Goal: Task Accomplishment & Management: Use online tool/utility

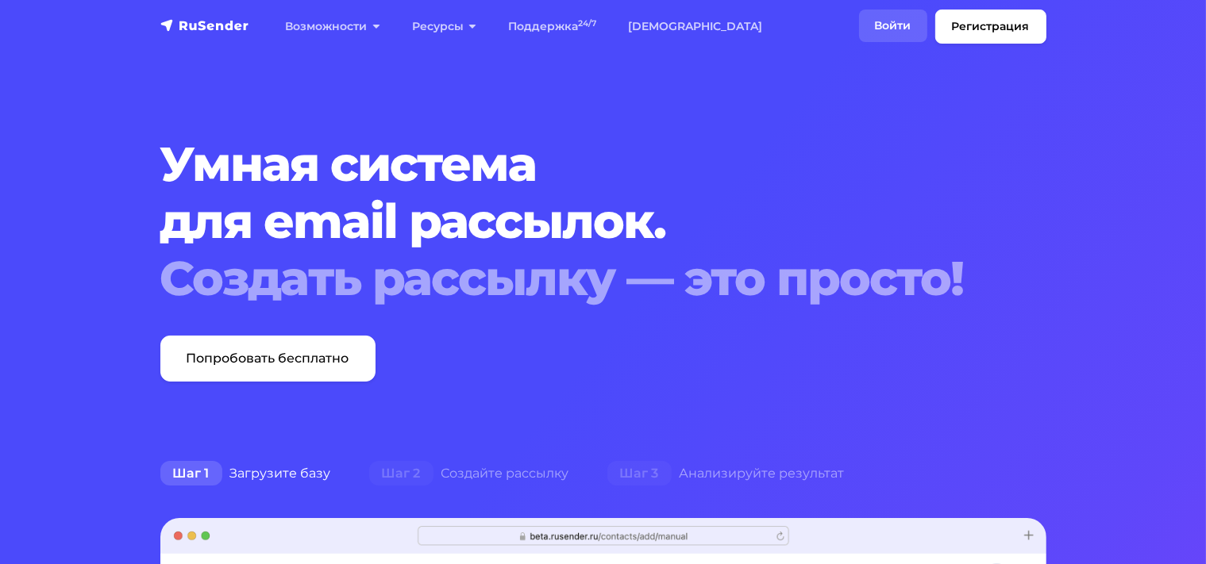
click at [876, 30] on link "Войти" at bounding box center [893, 26] width 68 height 33
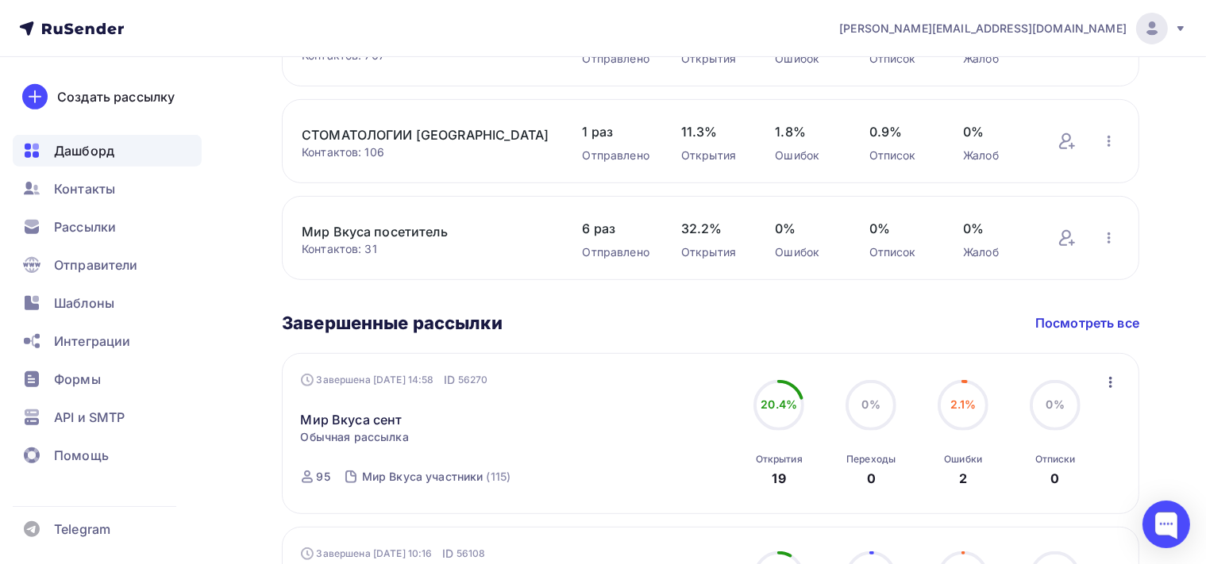
scroll to position [587, 0]
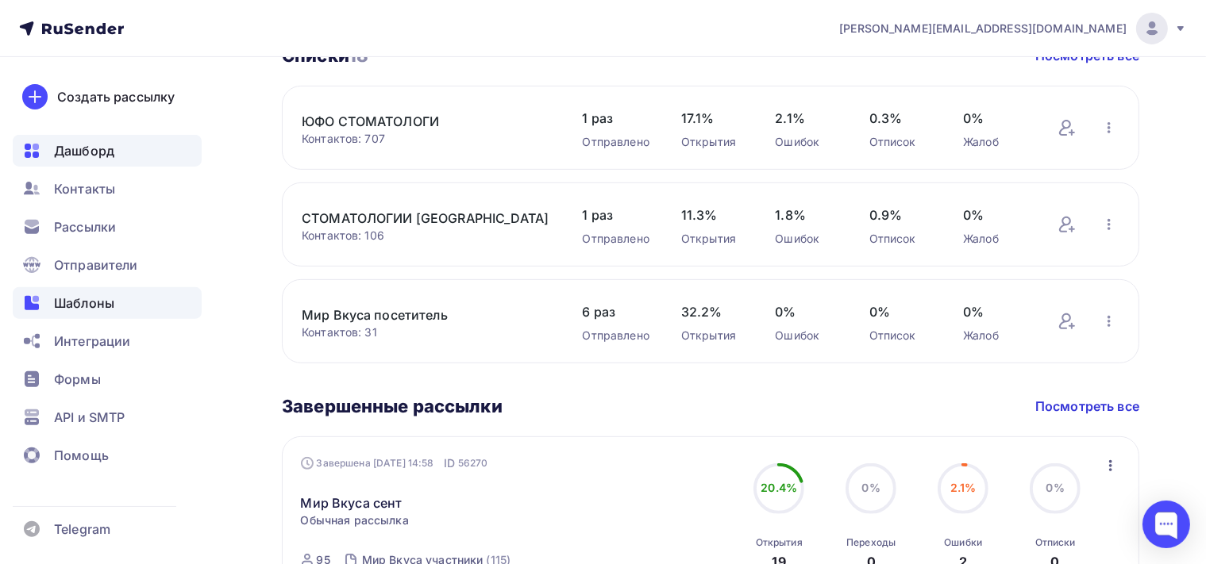
click at [103, 296] on span "Шаблоны" at bounding box center [84, 303] width 60 height 19
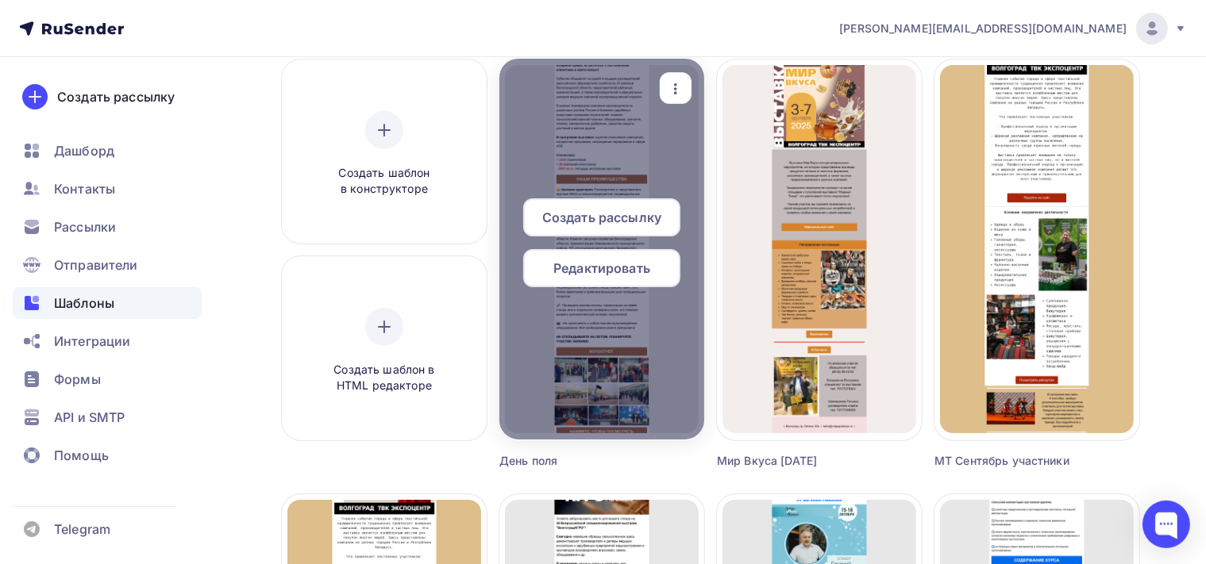
scroll to position [251, 0]
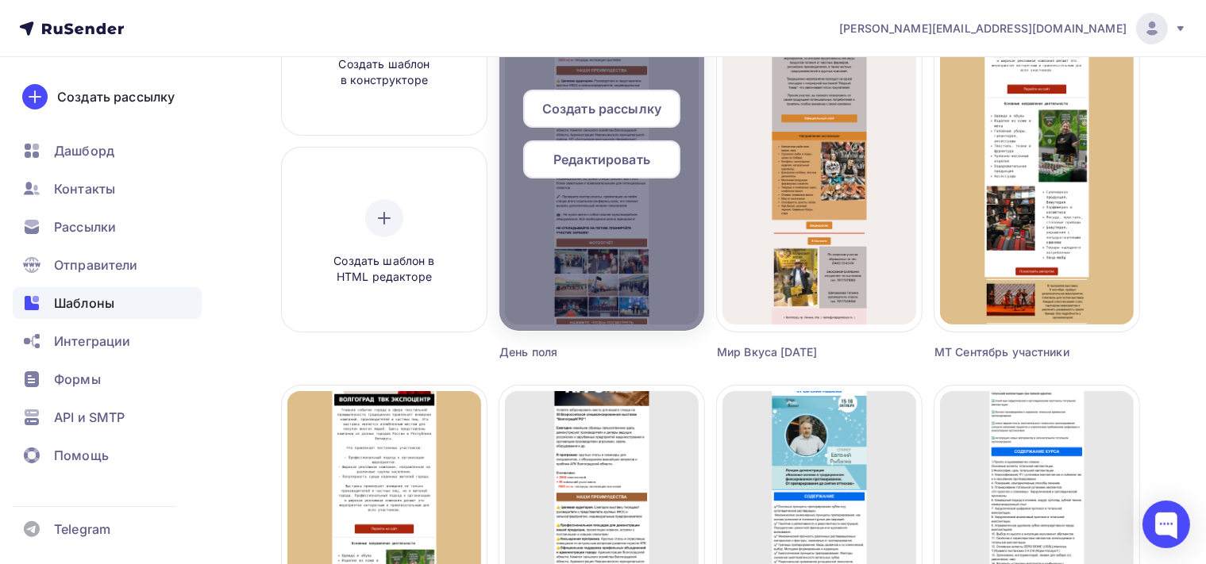
click at [668, 160] on div "Редактировать" at bounding box center [601, 160] width 157 height 38
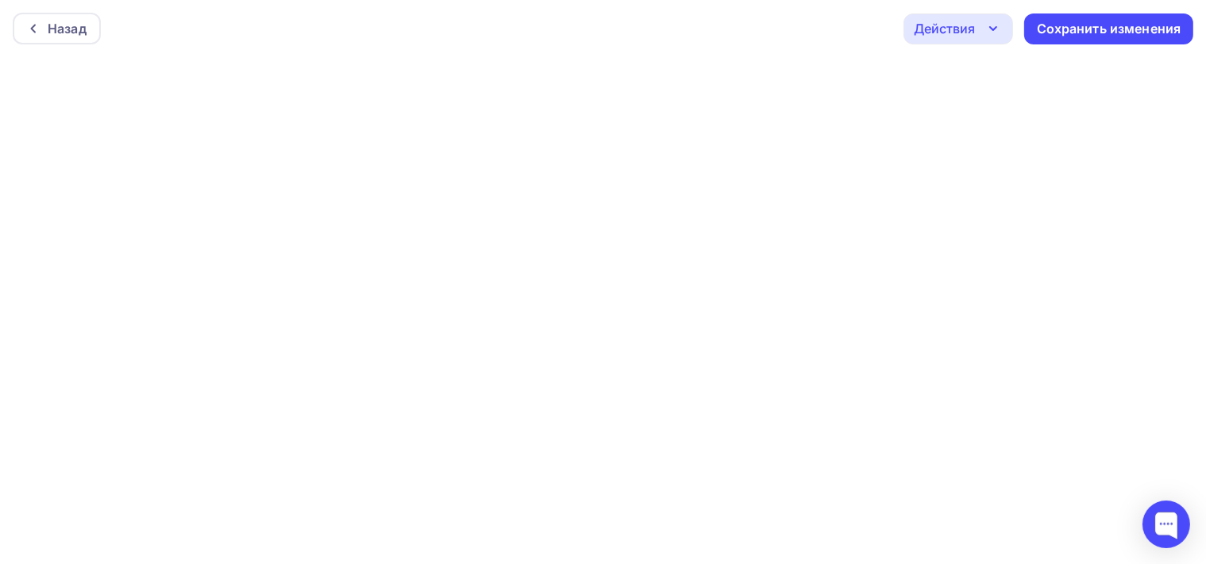
click at [996, 33] on icon "button" at bounding box center [993, 28] width 19 height 19
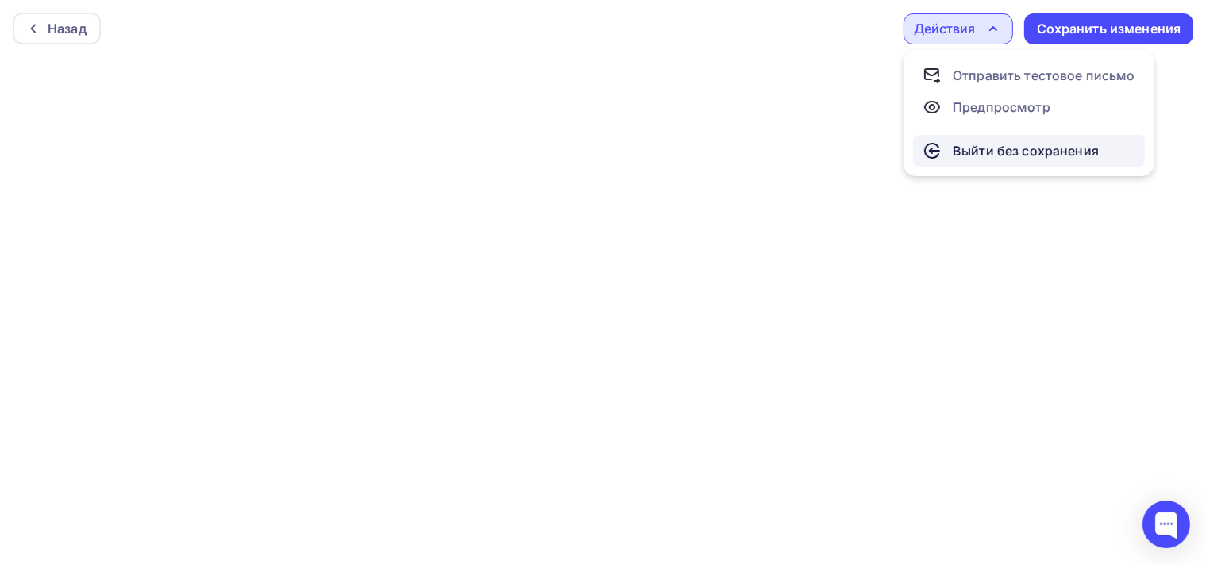
click at [989, 151] on div "Выйти без сохранения" at bounding box center [1026, 150] width 146 height 19
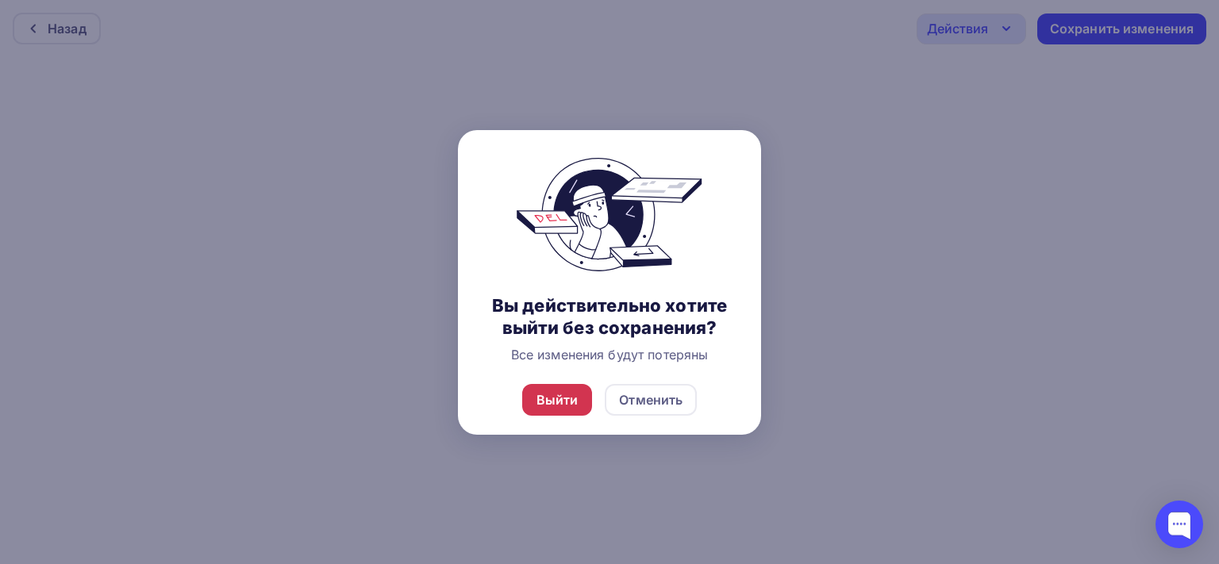
click at [549, 395] on div "Выйти" at bounding box center [558, 400] width 42 height 19
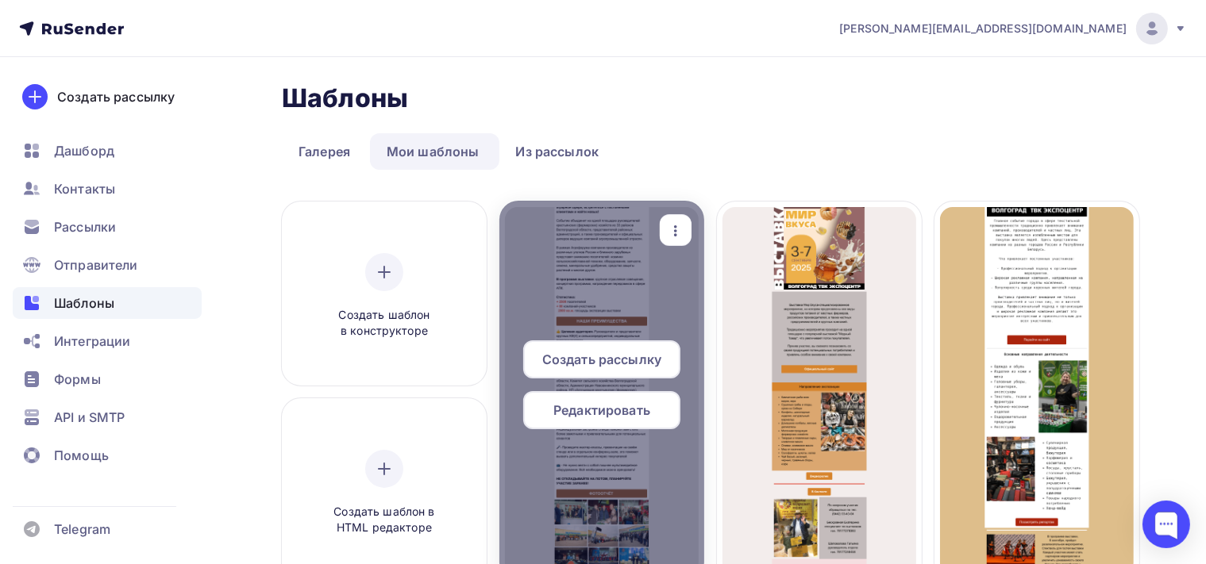
click at [622, 408] on span "Редактировать" at bounding box center [601, 410] width 97 height 19
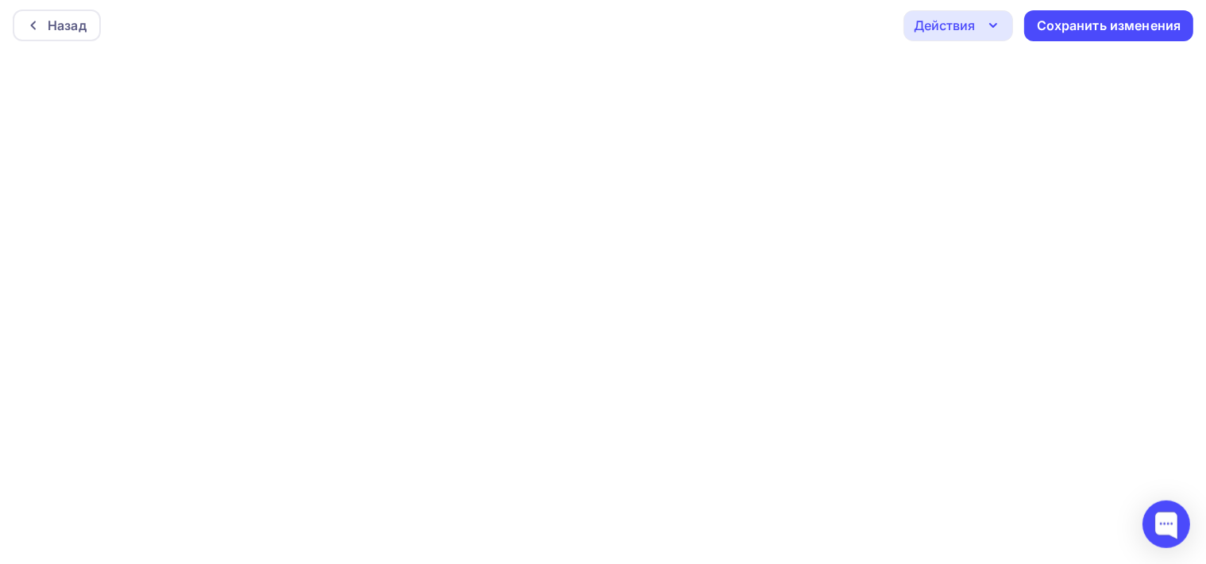
scroll to position [3, 0]
click at [1086, 27] on div "Сохранить изменения" at bounding box center [1109, 26] width 144 height 18
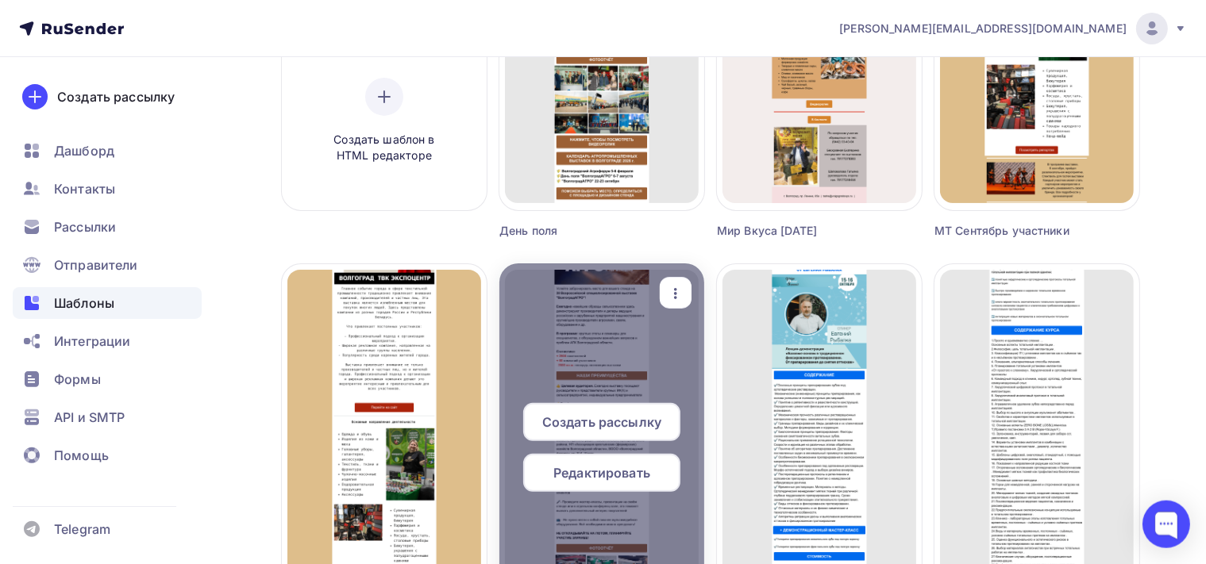
scroll to position [503, 0]
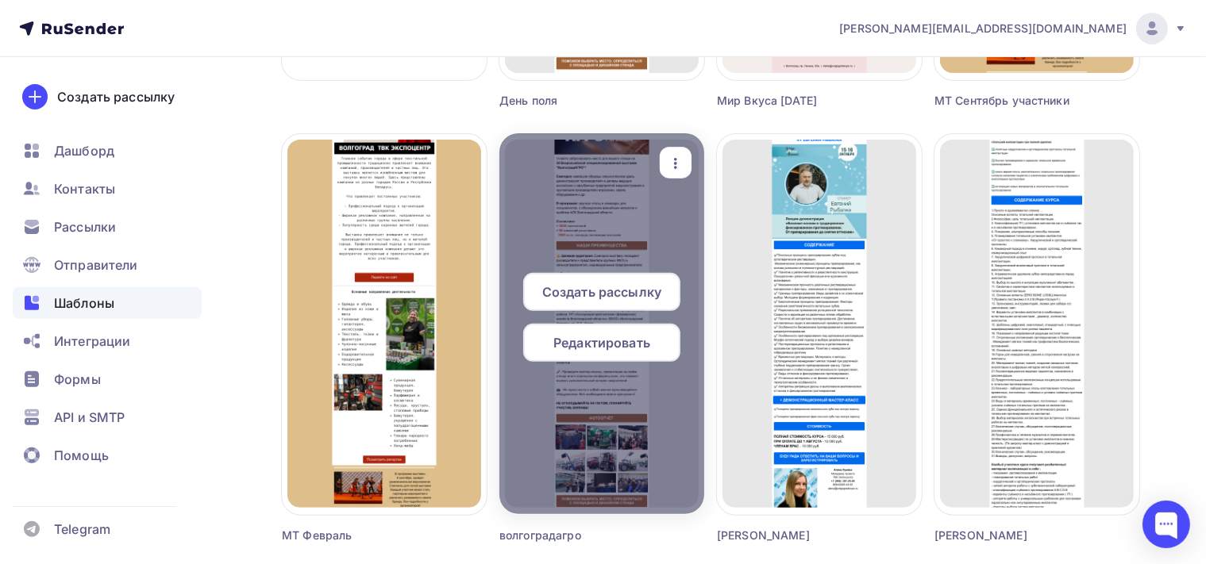
click at [631, 351] on span "Редактировать" at bounding box center [601, 342] width 97 height 19
